Goal: Task Accomplishment & Management: Manage account settings

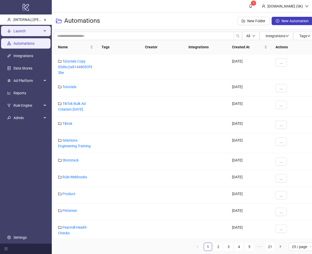
click at [23, 31] on span "Launch" at bounding box center [27, 31] width 28 height 10
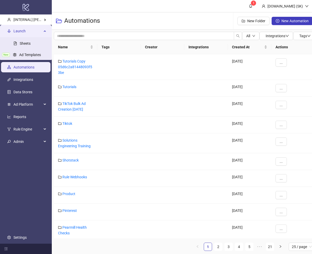
click at [28, 49] on ul "Sheets New Ad Templates" at bounding box center [26, 50] width 52 height 24
click at [28, 53] on link "Ad Templates" at bounding box center [30, 55] width 22 height 4
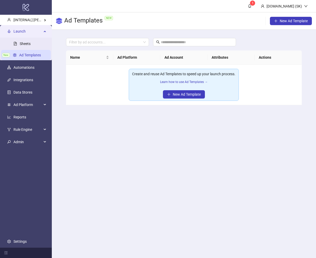
click at [170, 119] on main "1 [DOMAIN_NAME] (SK) Ad Templates NEW New Ad Template Filter by ad accounts... …" at bounding box center [184, 129] width 264 height 258
click at [192, 83] on link "Learn how to use Ad Templates →" at bounding box center [184, 82] width 48 height 4
click at [162, 119] on main "1 [DOMAIN_NAME] (SK) Ad Templates NEW New Ad Template Filter by ad accounts... …" at bounding box center [184, 129] width 264 height 258
click at [189, 146] on main "1 [DOMAIN_NAME] (SK) Ad Templates NEW New Ad Template Filter by ad accounts... …" at bounding box center [184, 129] width 264 height 258
click at [206, 196] on main "1 [DOMAIN_NAME] (SK) Ad Templates NEW New Ad Template Filter by ad accounts... …" at bounding box center [184, 129] width 264 height 258
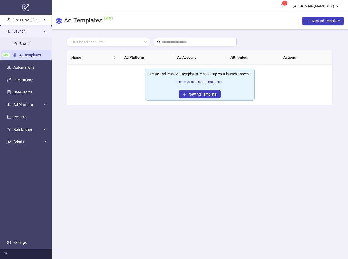
click at [119, 94] on td "Create and reuse Ad Templates to speed up your launch process. Learn how to use…" at bounding box center [200, 85] width 266 height 41
click at [165, 172] on main "1 [DOMAIN_NAME] (SK) Ad Templates NEW New Ad Template Filter by ad accounts... …" at bounding box center [200, 129] width 297 height 259
click at [113, 83] on td "Create and reuse Ad Templates to speed up your launch process. Learn how to use…" at bounding box center [200, 85] width 266 height 41
click at [30, 139] on span "Admin" at bounding box center [27, 142] width 28 height 10
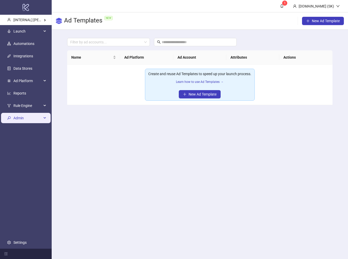
click at [36, 118] on span "Admin" at bounding box center [27, 118] width 28 height 10
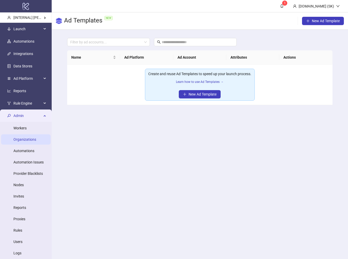
click at [28, 138] on link "Organizations" at bounding box center [24, 140] width 23 height 4
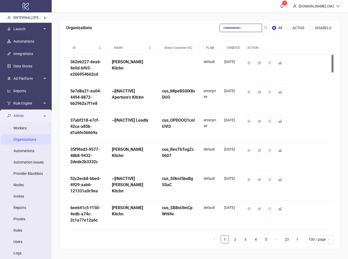
click at [239, 24] on input "search" at bounding box center [241, 28] width 42 height 8
type input "********"
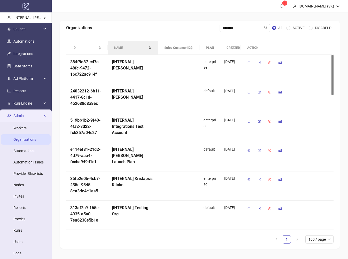
click at [123, 45] on div "NAME" at bounding box center [132, 47] width 37 height 5
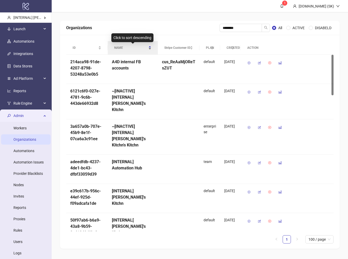
click at [129, 46] on span "NAME" at bounding box center [130, 48] width 33 height 5
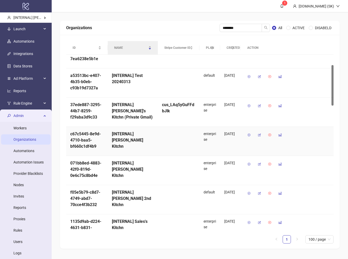
scroll to position [46, 0]
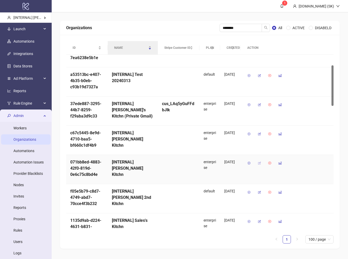
click at [261, 164] on icon "button" at bounding box center [260, 164] width 4 height 4
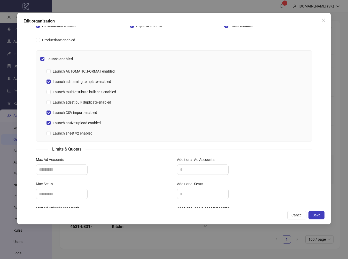
scroll to position [200, 0]
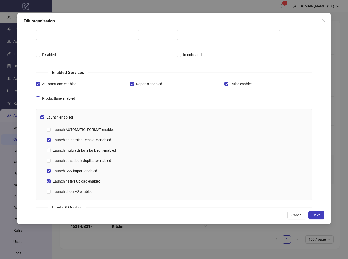
click at [65, 99] on span "Productlane enabled" at bounding box center [58, 99] width 37 height 6
click at [317, 216] on span "Save" at bounding box center [317, 215] width 8 height 4
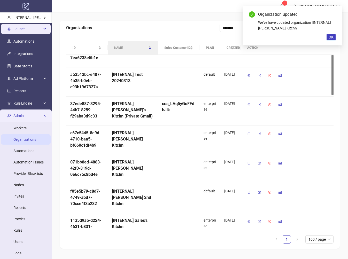
scroll to position [0, 0]
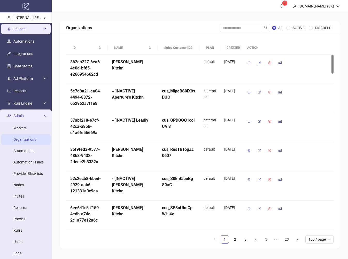
click at [38, 31] on div "Launch" at bounding box center [26, 29] width 50 height 10
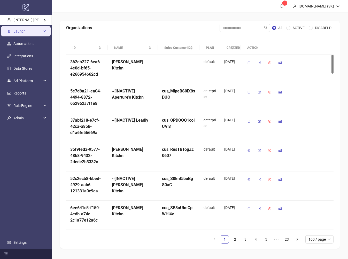
click at [35, 33] on span "Launch" at bounding box center [27, 31] width 28 height 10
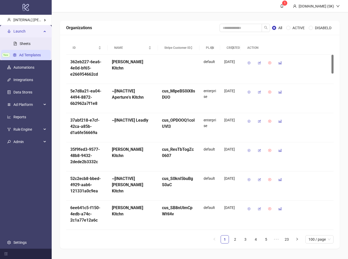
click at [31, 53] on link "Ad Templates" at bounding box center [30, 55] width 22 height 4
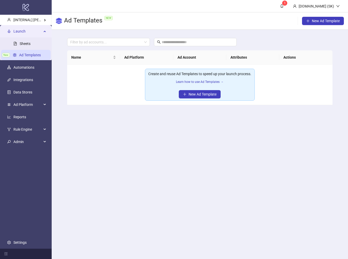
click at [215, 129] on main "1 [DOMAIN_NAME] (SK) Ad Templates NEW New Ad Template Filter by ad accounts... …" at bounding box center [200, 129] width 297 height 259
click at [188, 147] on main "1 [DOMAIN_NAME] (SK) Ad Templates NEW New Ad Template Filter by ad accounts... …" at bounding box center [200, 129] width 297 height 259
click at [204, 82] on link "Learn how to use Ad Templates →" at bounding box center [200, 82] width 48 height 4
